Goal: Information Seeking & Learning: Learn about a topic

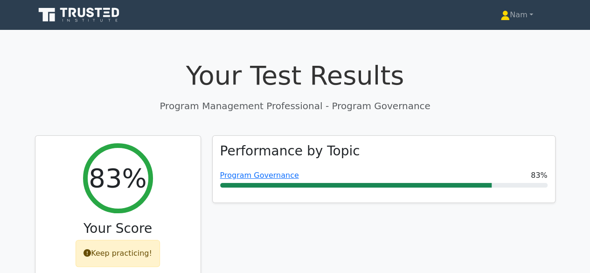
click at [76, 15] on icon at bounding box center [80, 15] width 90 height 18
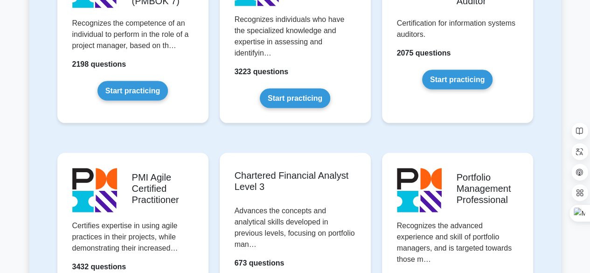
scroll to position [886, 0]
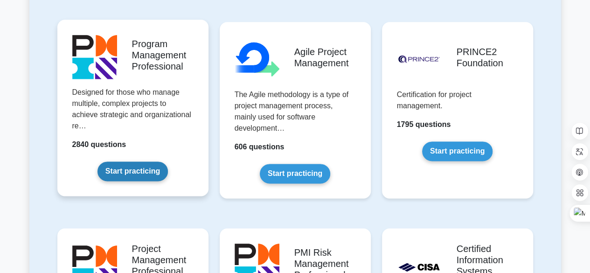
click at [147, 168] on link "Start practicing" at bounding box center [132, 171] width 70 height 20
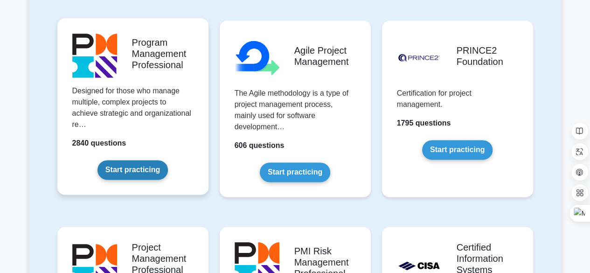
scroll to position [606, 0]
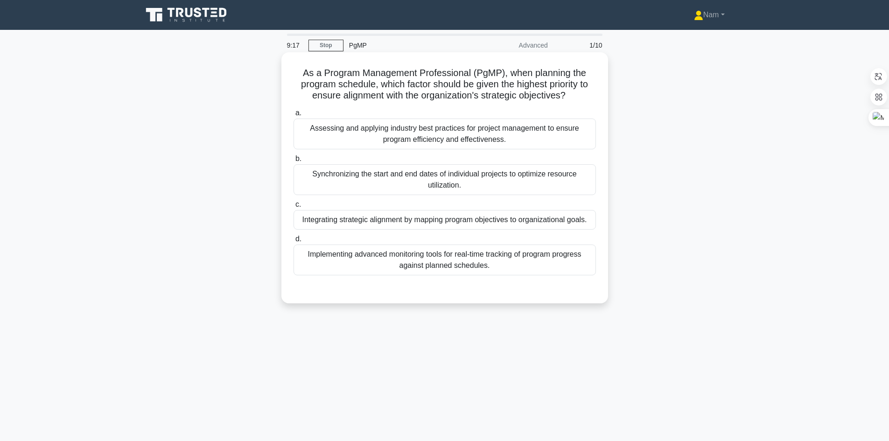
click at [409, 222] on div "Integrating strategic alignment by mapping program objectives to organizational…" at bounding box center [444, 220] width 302 height 20
click at [293, 208] on input "c. Integrating strategic alignment by mapping program objectives to organizatio…" at bounding box center [293, 204] width 0 height 6
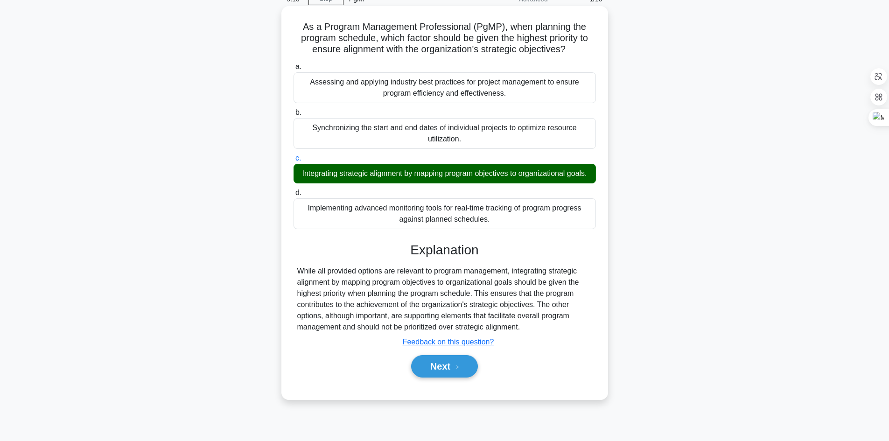
scroll to position [47, 0]
drag, startPoint x: 365, startPoint y: 305, endPoint x: 471, endPoint y: 307, distance: 106.4
click at [471, 272] on div "While all provided options are relevant to program management, integrating stra…" at bounding box center [444, 298] width 295 height 67
click at [553, 272] on div "While all provided options are relevant to program management, integrating stra…" at bounding box center [444, 298] width 295 height 67
click at [454, 272] on icon at bounding box center [454, 366] width 8 height 5
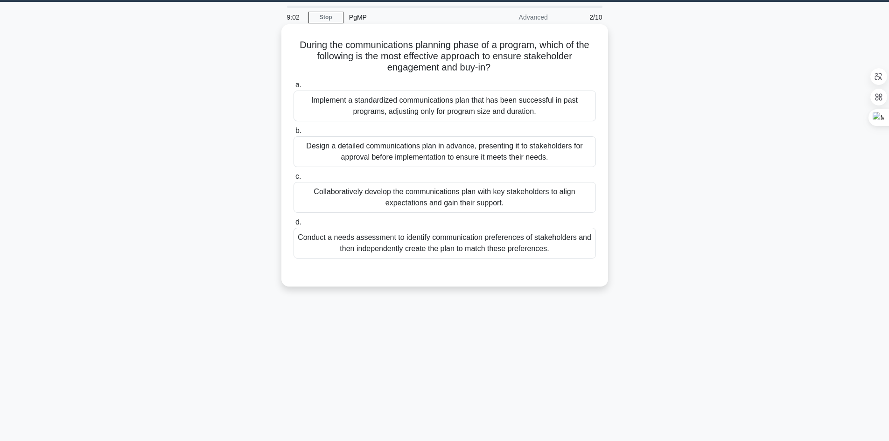
scroll to position [0, 0]
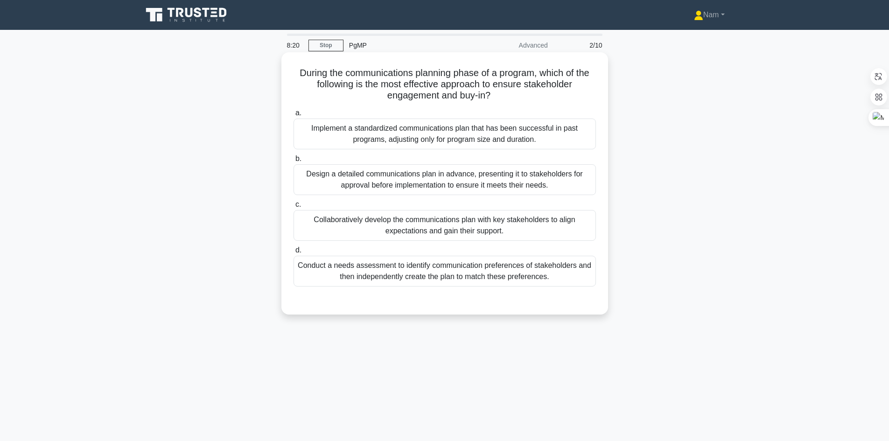
click at [411, 181] on div "Design a detailed communications plan in advance, presenting it to stakeholders…" at bounding box center [444, 179] width 302 height 31
click at [293, 162] on input "b. Design a detailed communications plan in advance, presenting it to stakehold…" at bounding box center [293, 159] width 0 height 6
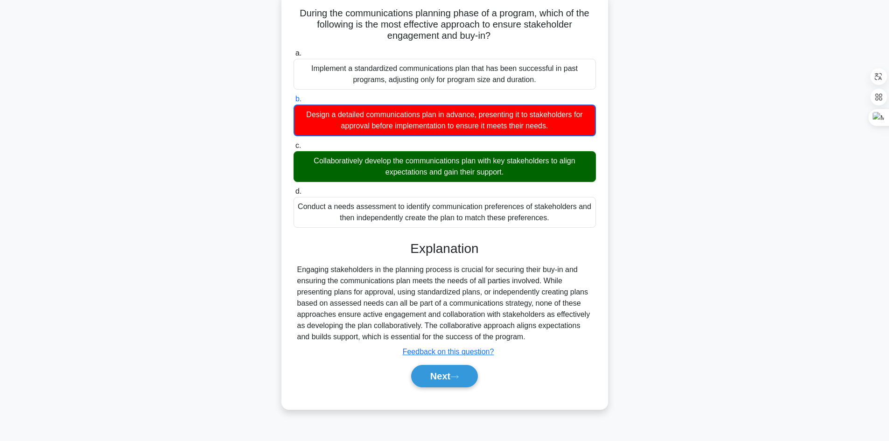
scroll to position [63, 0]
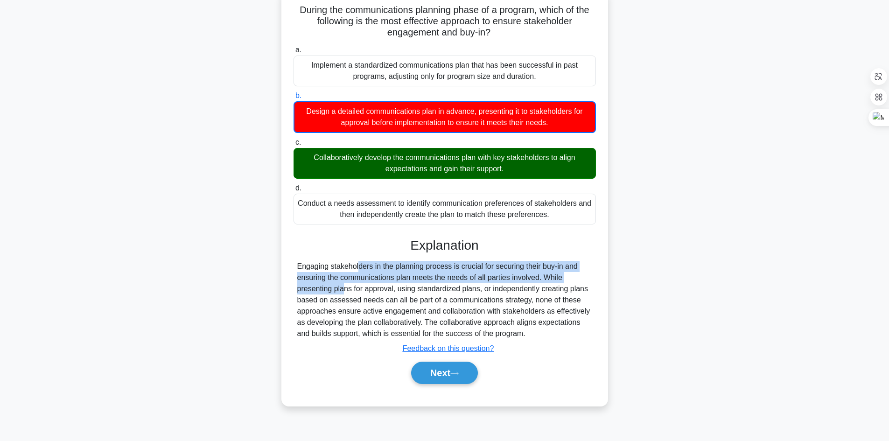
drag, startPoint x: 298, startPoint y: 264, endPoint x: 556, endPoint y: 277, distance: 259.2
click at [556, 272] on div "Engaging stakeholders in the planning process is crucial for securing their buy…" at bounding box center [444, 300] width 295 height 78
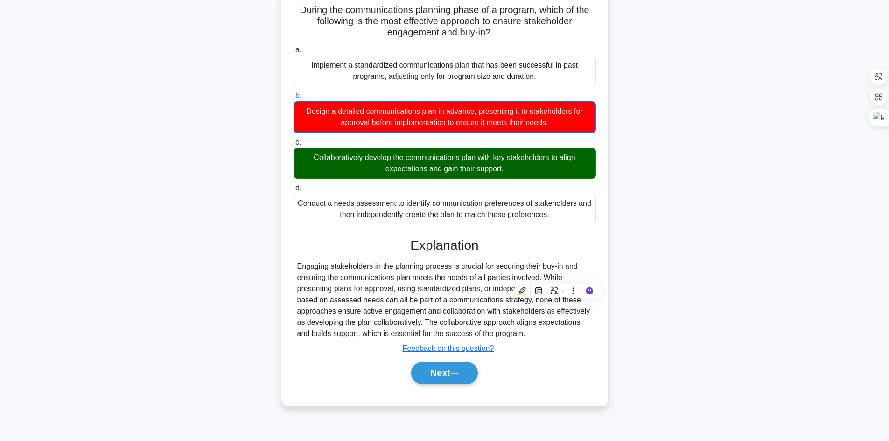
click at [555, 272] on div "Explanation Engaging stakeholders in the planning process is crucial for securi…" at bounding box center [444, 312] width 302 height 150
drag, startPoint x: 323, startPoint y: 291, endPoint x: 407, endPoint y: 289, distance: 83.5
click at [407, 272] on div "Engaging stakeholders in the planning process is crucial for securing their buy…" at bounding box center [444, 300] width 295 height 78
drag, startPoint x: 438, startPoint y: 289, endPoint x: 564, endPoint y: 292, distance: 126.0
click at [564, 272] on div "Engaging stakeholders in the planning process is crucial for securing their buy…" at bounding box center [444, 300] width 295 height 78
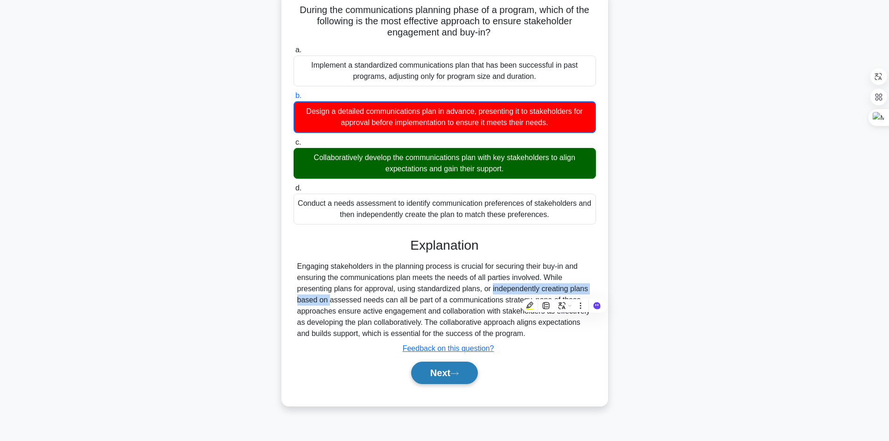
click at [456, 272] on button "Next" at bounding box center [444, 372] width 67 height 22
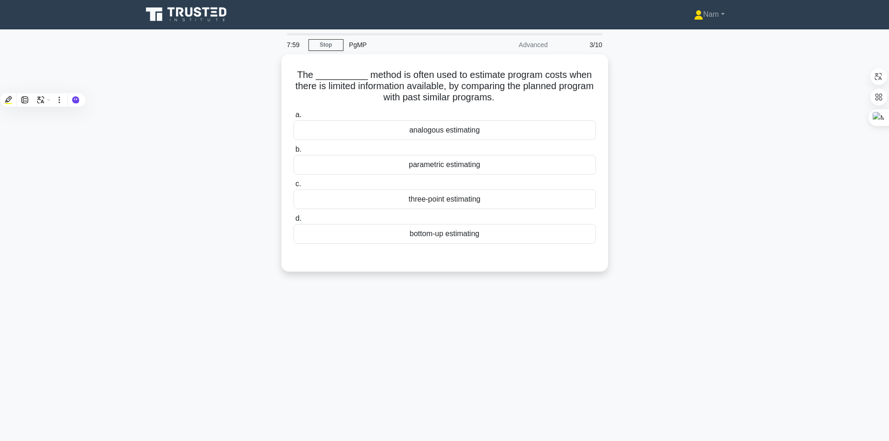
scroll to position [0, 0]
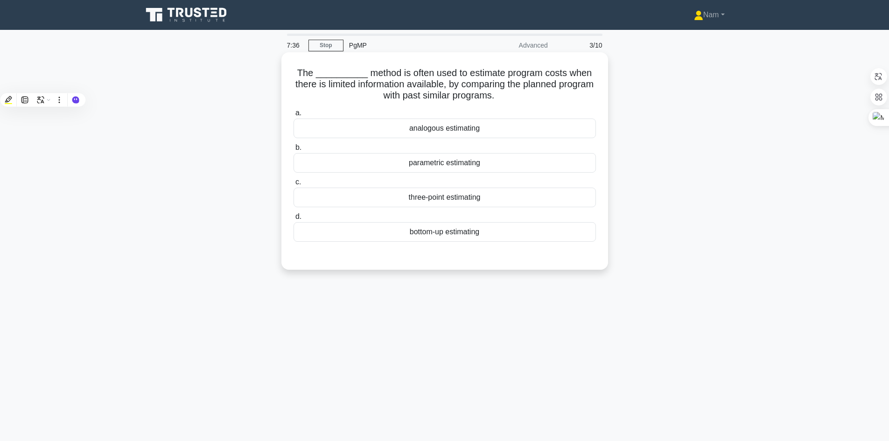
click at [465, 131] on div "analogous estimating" at bounding box center [444, 128] width 302 height 20
click at [293, 116] on input "a. analogous estimating" at bounding box center [293, 113] width 0 height 6
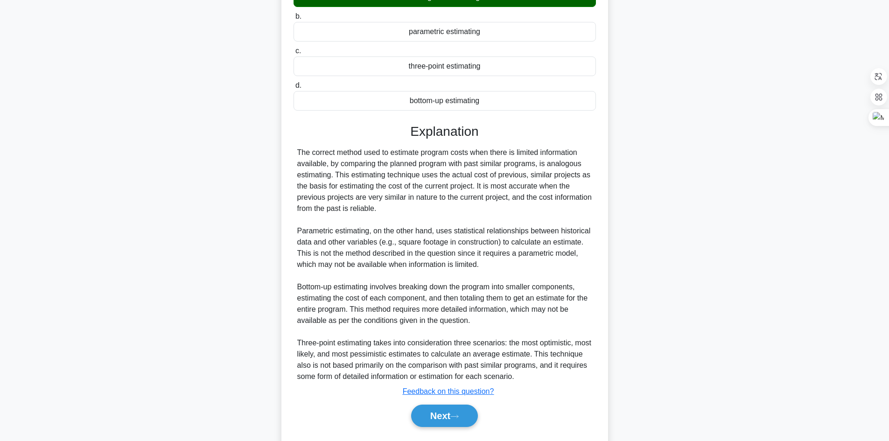
scroll to position [157, 0]
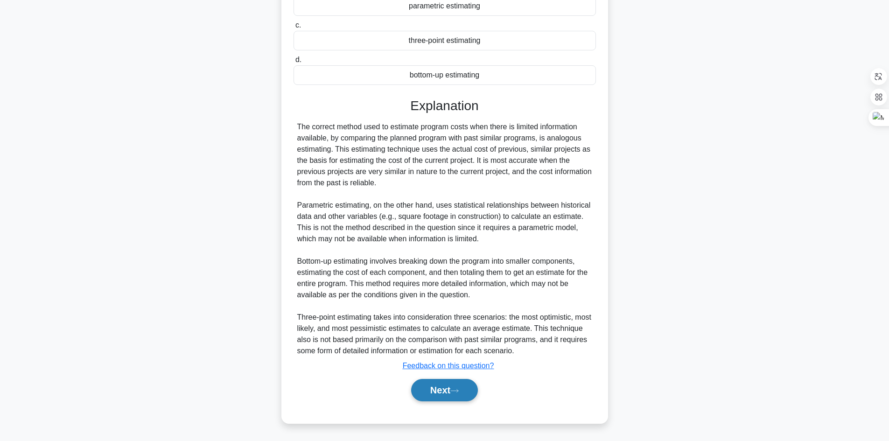
click at [447, 272] on button "Next" at bounding box center [444, 390] width 67 height 22
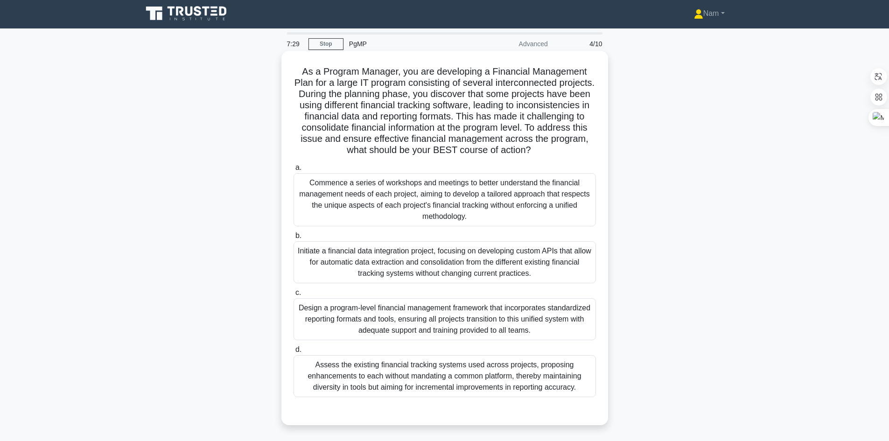
scroll to position [0, 0]
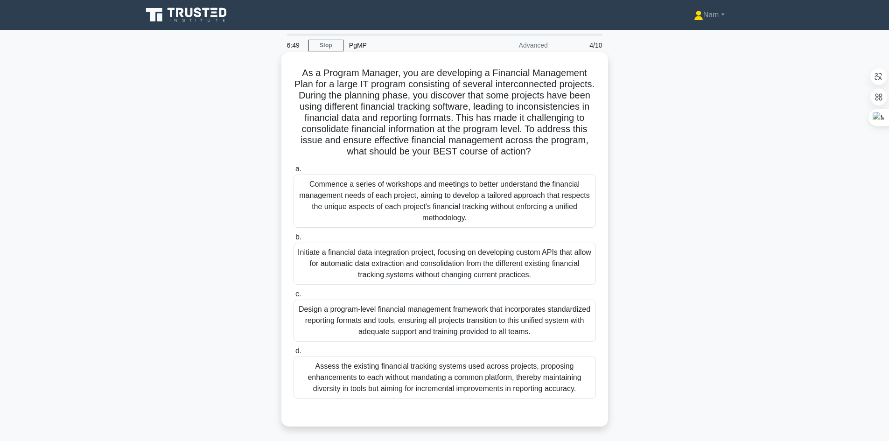
click at [426, 202] on div "Commence a series of workshops and meetings to better understand the financial …" at bounding box center [444, 200] width 302 height 53
click at [293, 172] on input "a. Commence a series of workshops and meetings to better understand the financi…" at bounding box center [293, 169] width 0 height 6
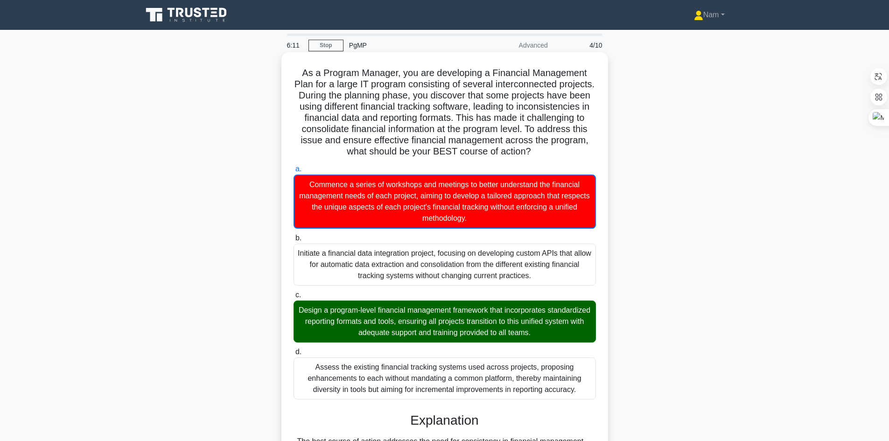
drag, startPoint x: 299, startPoint y: 71, endPoint x: 581, endPoint y: 390, distance: 425.9
click at [581, 272] on div "As a Program Manager, you are developing a Financial Management Plan for a larg…" at bounding box center [444, 322] width 319 height 532
copy div "As a Program Manager, you are developing a Financial Management Plan for a larg…"
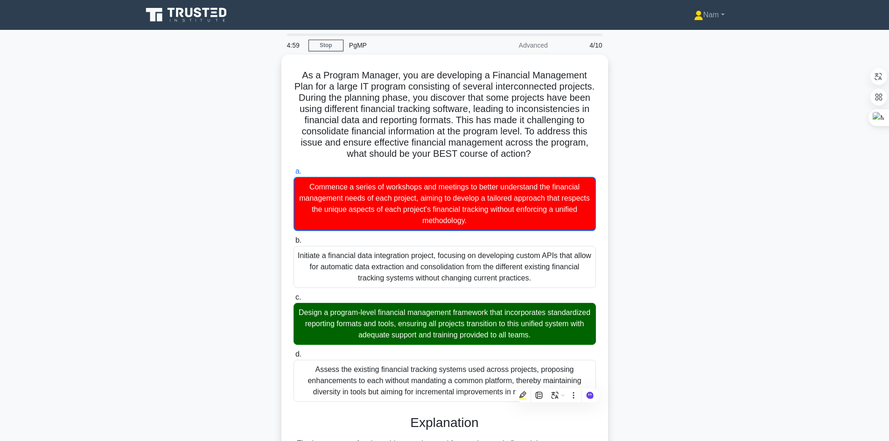
click at [590, 246] on div "As a Program Manager, you are developing a Financial Management Plan for a larg…" at bounding box center [445, 330] width 616 height 551
click at [590, 272] on div "As a Program Manager, you are developing a Financial Management Plan for a larg…" at bounding box center [445, 330] width 616 height 551
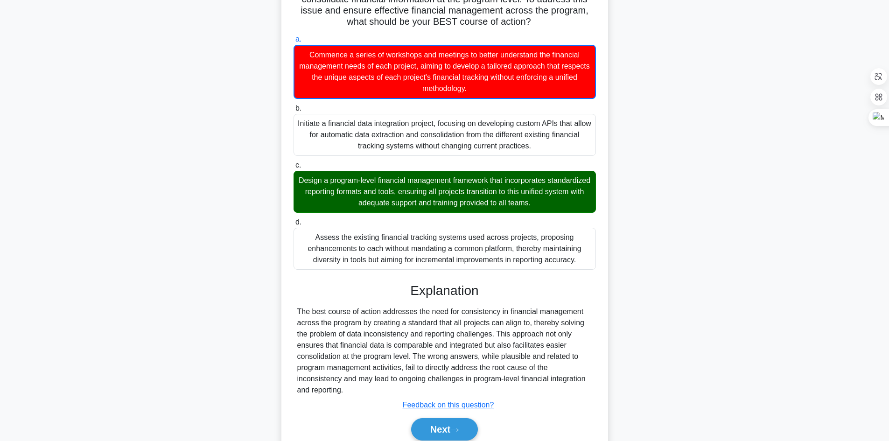
click at [590, 272] on div "As a Program Manager, you are developing a Financial Management Plan for a larg…" at bounding box center [445, 198] width 616 height 551
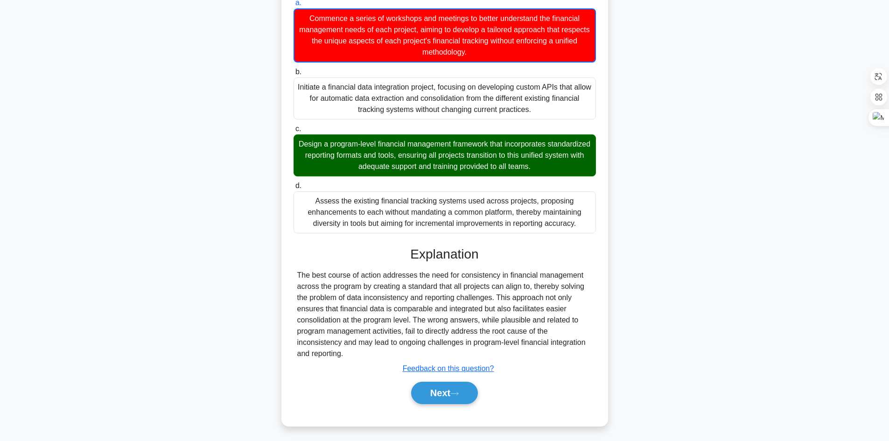
scroll to position [169, 0]
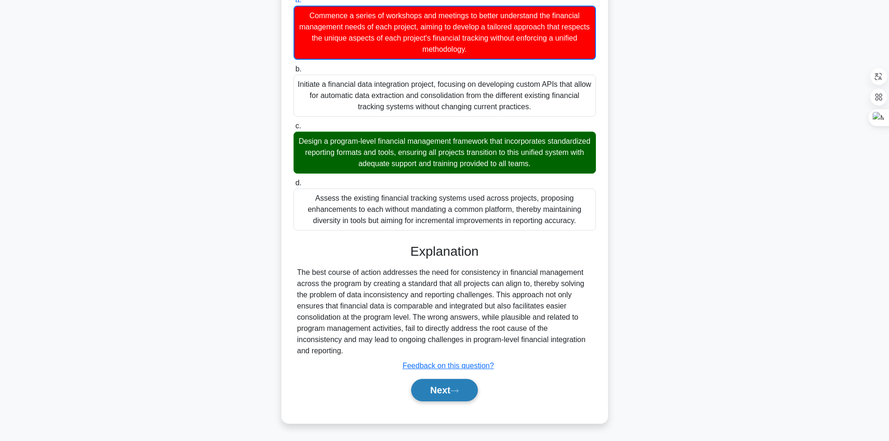
click at [464, 272] on button "Next" at bounding box center [444, 390] width 67 height 22
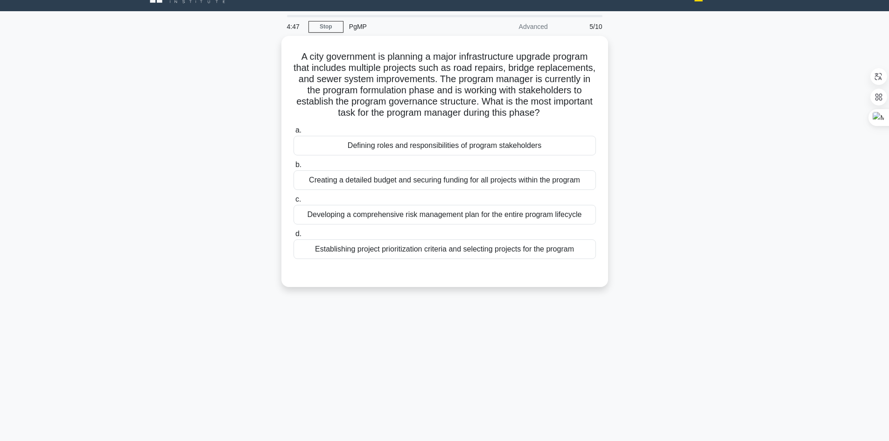
scroll to position [0, 0]
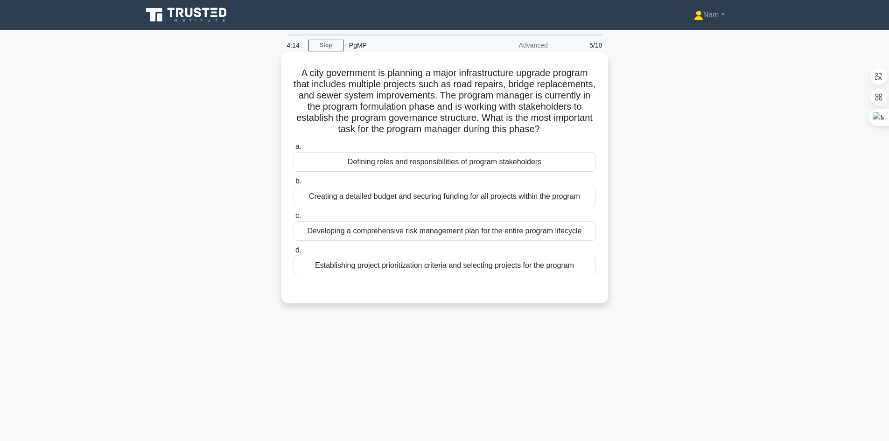
click at [479, 172] on div "Defining roles and responsibilities of program stakeholders" at bounding box center [444, 162] width 302 height 20
click at [293, 150] on input "a. Defining roles and responsibilities of program stakeholders" at bounding box center [293, 147] width 0 height 6
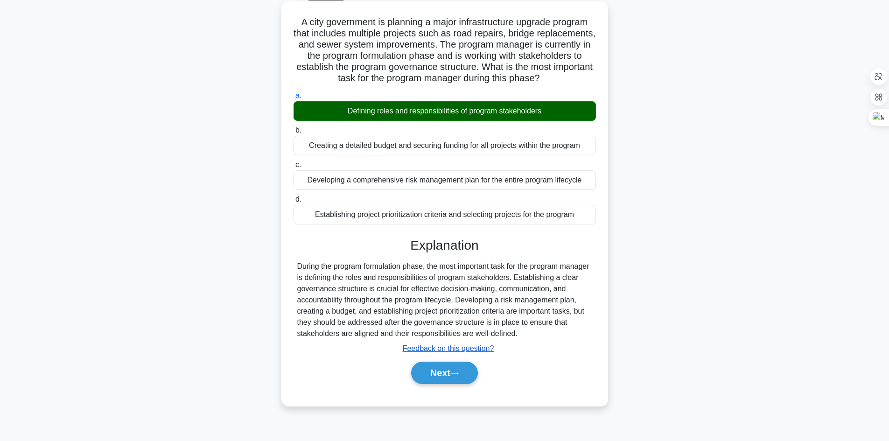
scroll to position [63, 0]
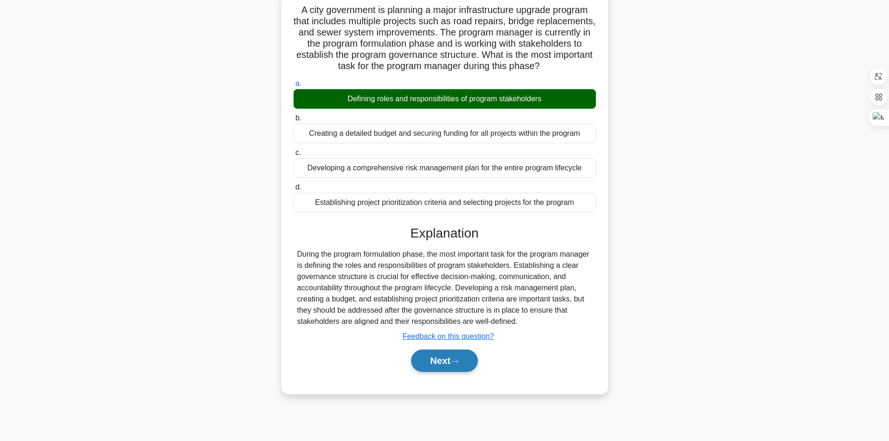
click at [441, 272] on button "Next" at bounding box center [444, 360] width 67 height 22
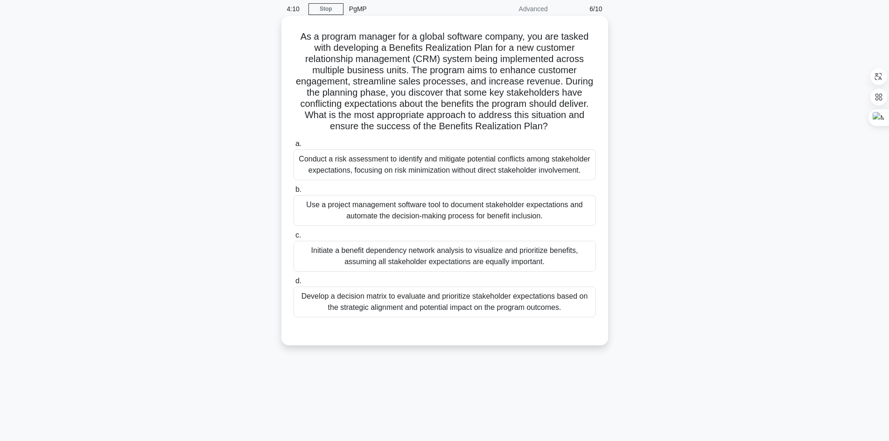
scroll to position [0, 0]
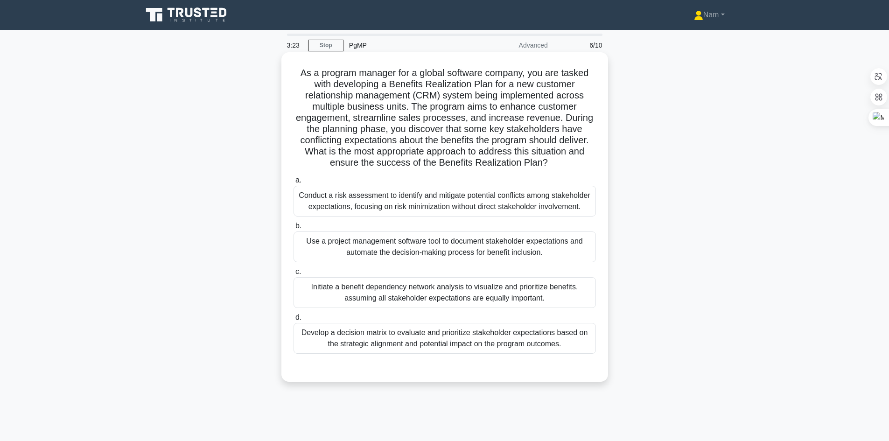
click at [441, 272] on div "Develop a decision matrix to evaluate and prioritize stakeholder expectations b…" at bounding box center [444, 338] width 302 height 31
click at [293, 272] on input "d. Develop a decision matrix to evaluate and prioritize stakeholder expectation…" at bounding box center [293, 317] width 0 height 6
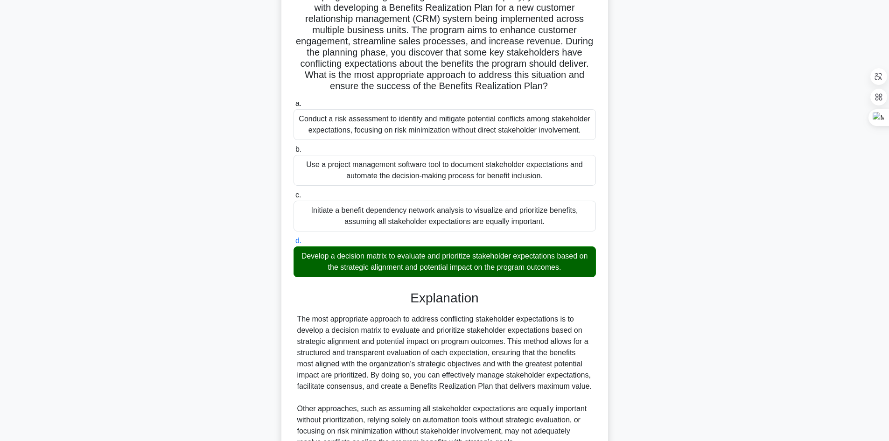
scroll to position [168, 0]
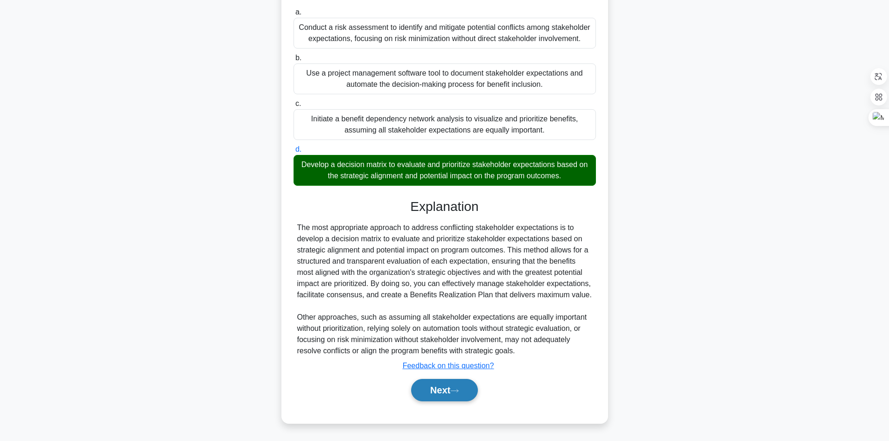
click at [453, 272] on button "Next" at bounding box center [444, 390] width 67 height 22
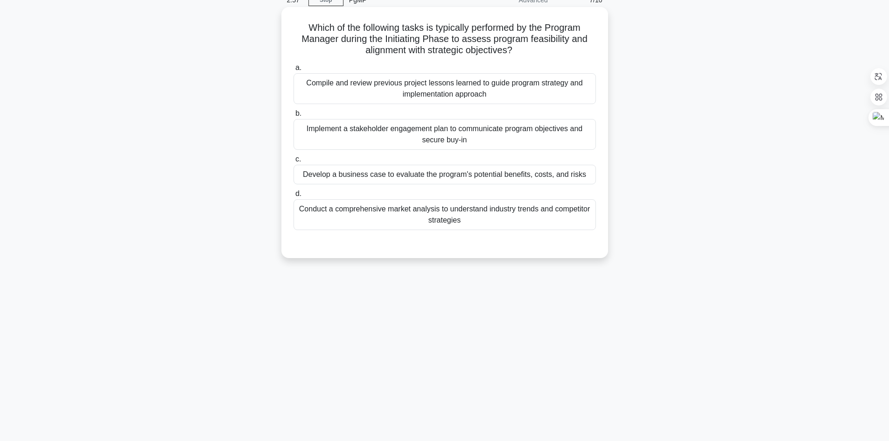
scroll to position [46, 0]
click at [357, 174] on div "Develop a business case to evaluate the program's potential benefits, costs, an…" at bounding box center [444, 174] width 302 height 20
click at [293, 162] on input "c. Develop a business case to evaluate the program's potential benefits, costs,…" at bounding box center [293, 159] width 0 height 6
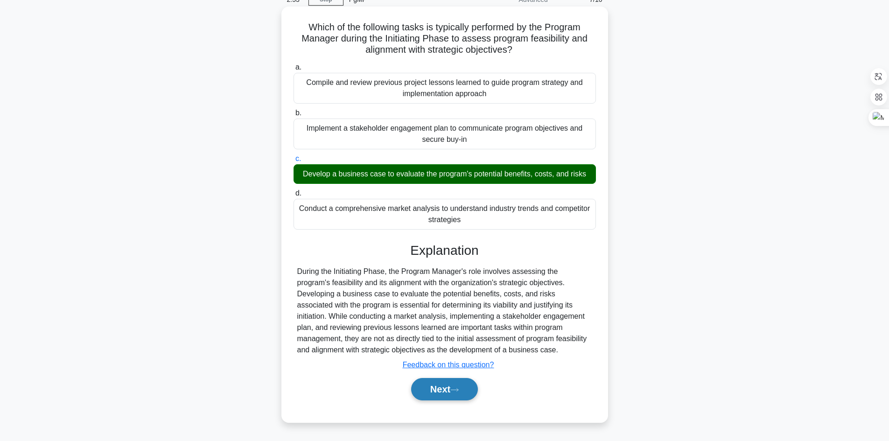
click at [454, 272] on icon at bounding box center [454, 389] width 8 height 5
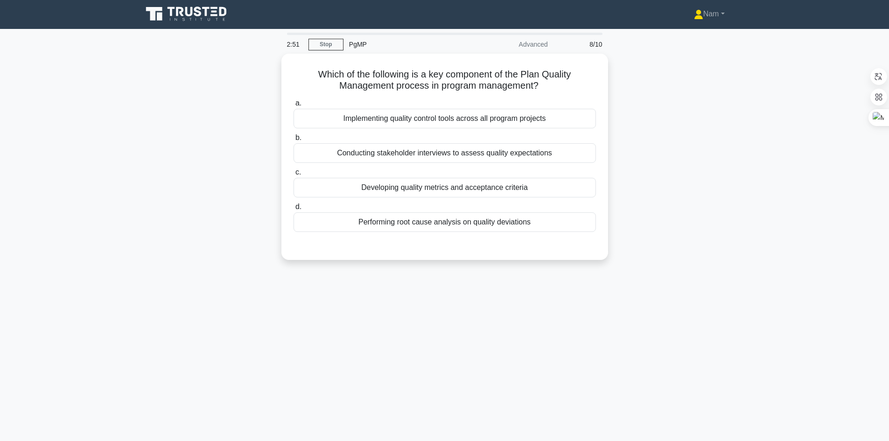
scroll to position [0, 0]
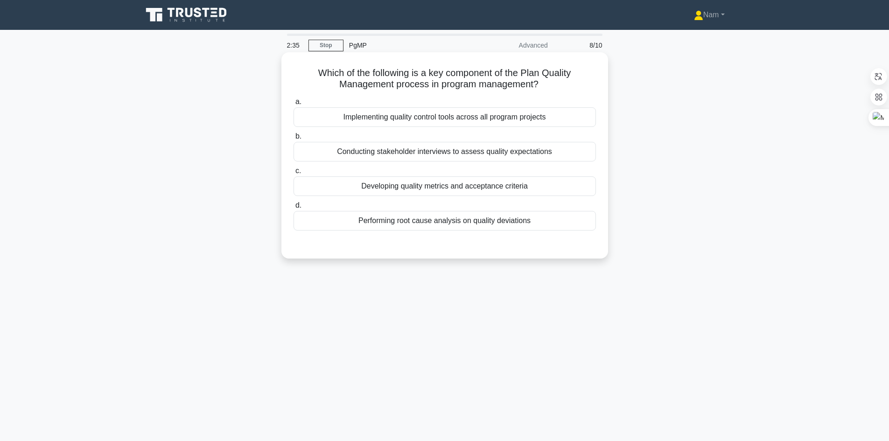
click at [410, 189] on div "Developing quality metrics and acceptance criteria" at bounding box center [444, 186] width 302 height 20
click at [293, 174] on input "c. Developing quality metrics and acceptance criteria" at bounding box center [293, 171] width 0 height 6
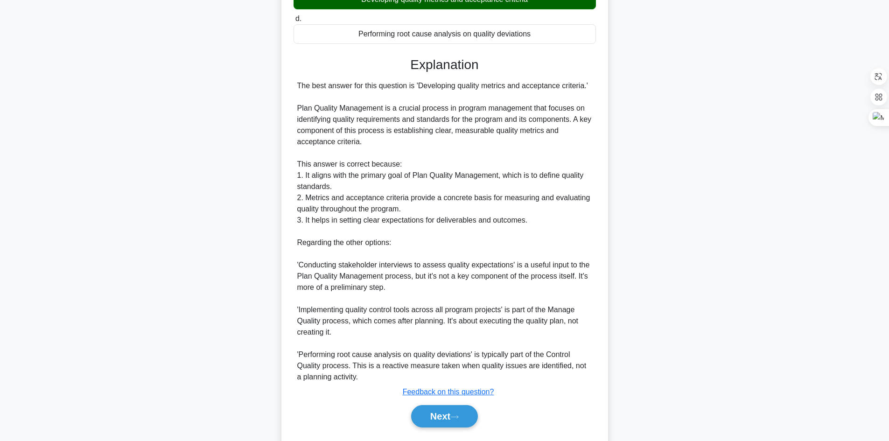
scroll to position [213, 0]
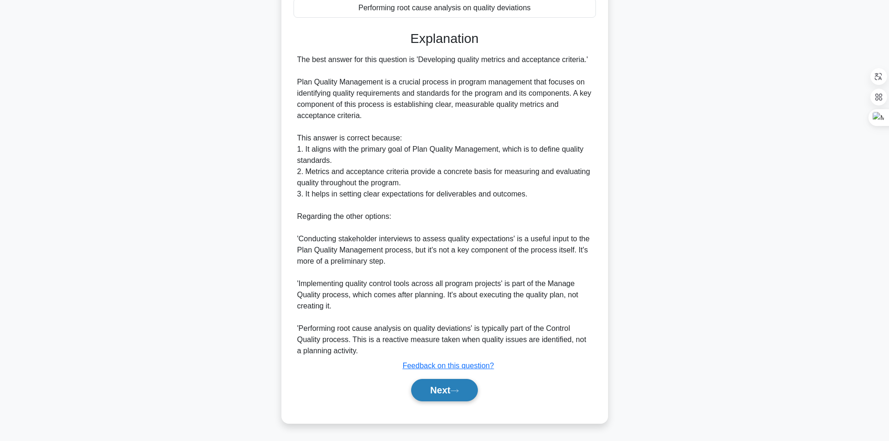
click at [465, 272] on button "Next" at bounding box center [444, 390] width 67 height 22
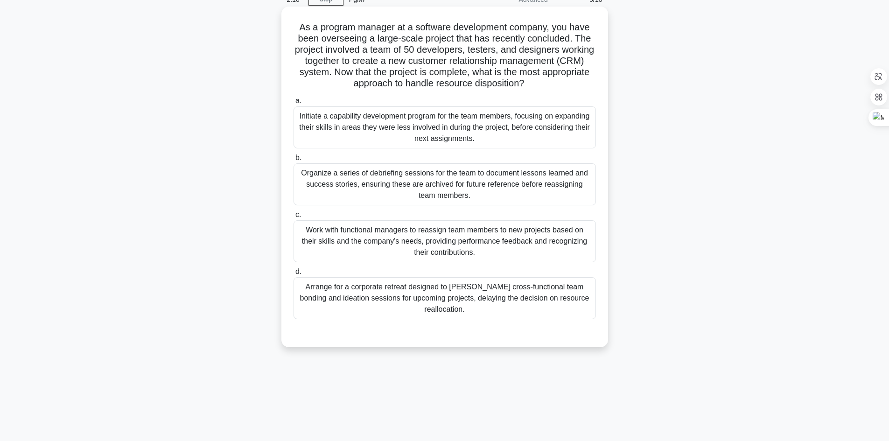
scroll to position [46, 0]
click at [524, 190] on div "Organize a series of debriefing sessions for the team to document lessons learn…" at bounding box center [444, 184] width 302 height 42
click at [293, 160] on input "b. Organize a series of debriefing sessions for the team to document lessons le…" at bounding box center [293, 157] width 0 height 6
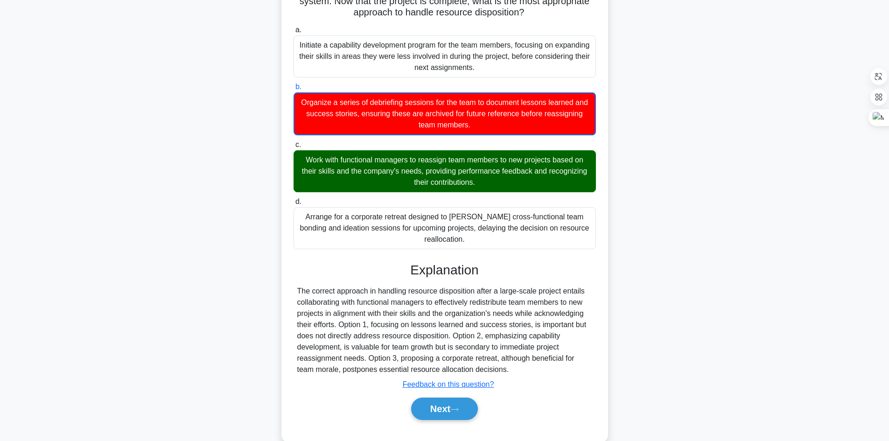
scroll to position [125, 0]
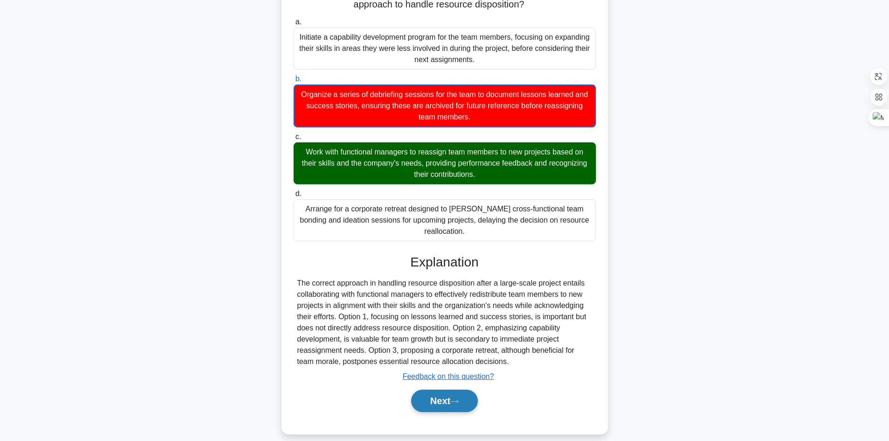
click at [437, 272] on button "Next" at bounding box center [444, 400] width 67 height 22
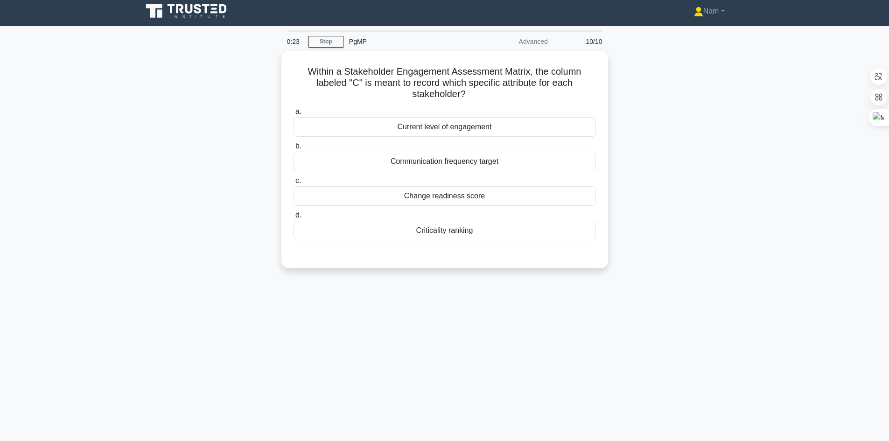
scroll to position [0, 0]
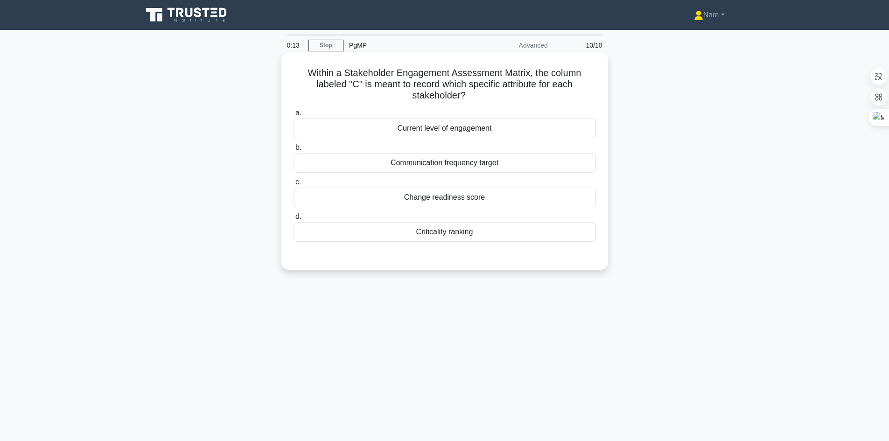
click at [461, 125] on div "Current level of engagement" at bounding box center [444, 128] width 302 height 20
click at [293, 116] on input "a. Current level of engagement" at bounding box center [293, 113] width 0 height 6
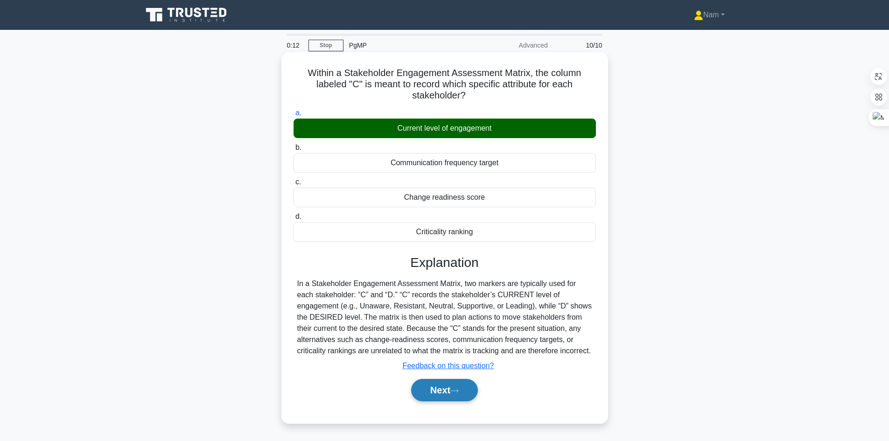
click at [443, 272] on button "Next" at bounding box center [444, 390] width 67 height 22
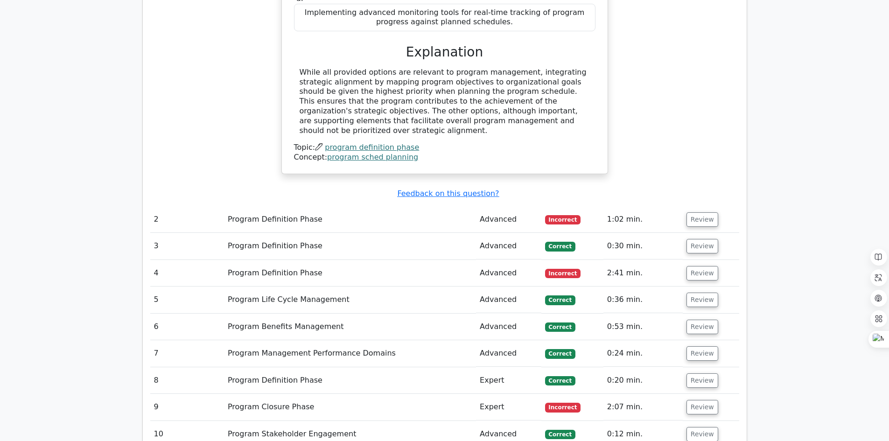
scroll to position [839, 0]
